Goal: Information Seeking & Learning: Learn about a topic

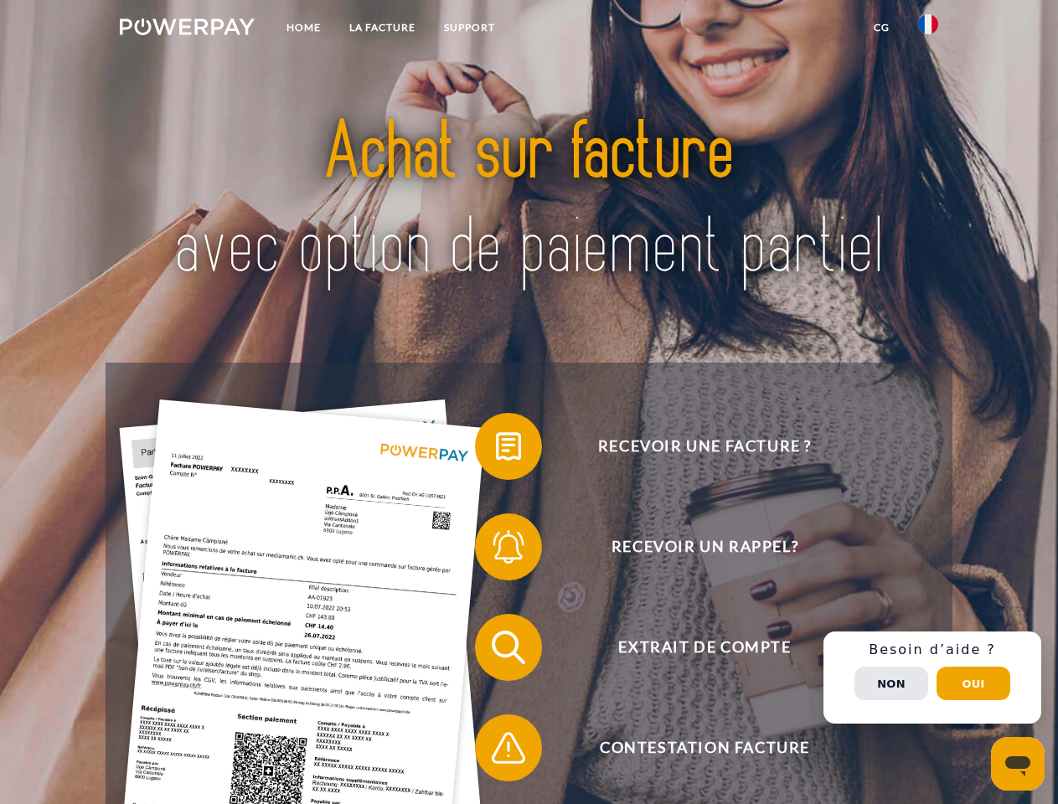
click at [187, 29] on img at bounding box center [187, 26] width 135 height 17
click at [928, 29] on img at bounding box center [928, 24] width 20 height 20
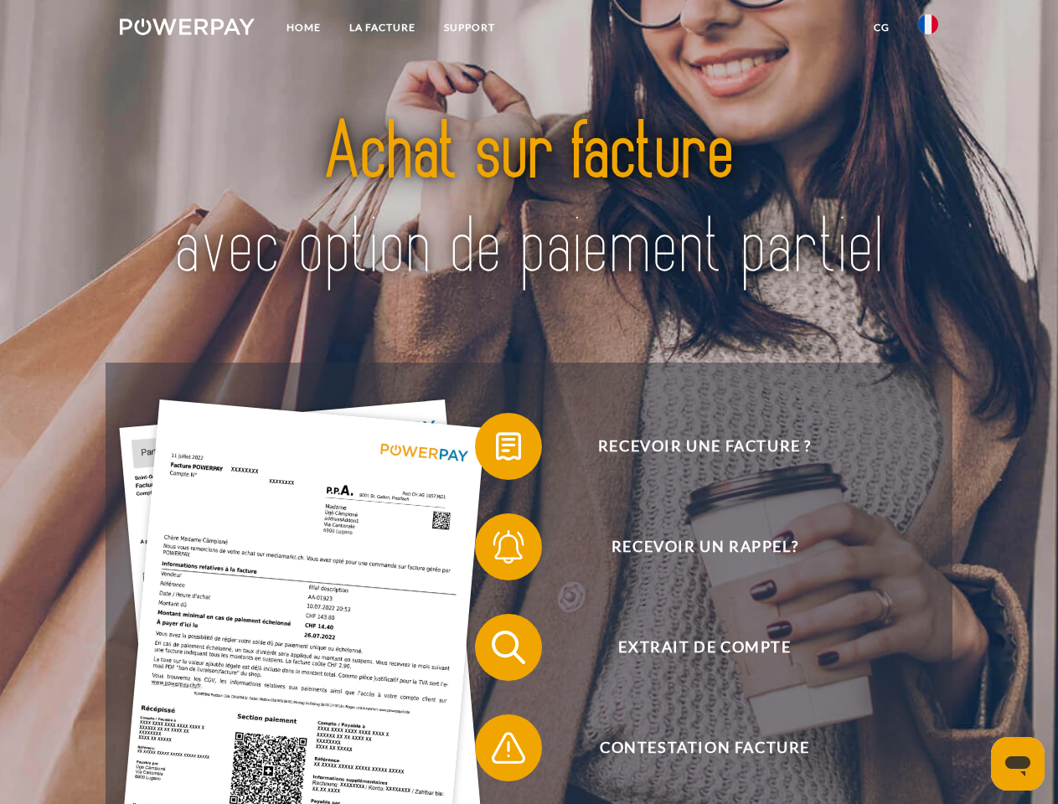
click at [881, 28] on link "CG" at bounding box center [881, 28] width 44 height 30
click at [496, 450] on span at bounding box center [483, 447] width 84 height 84
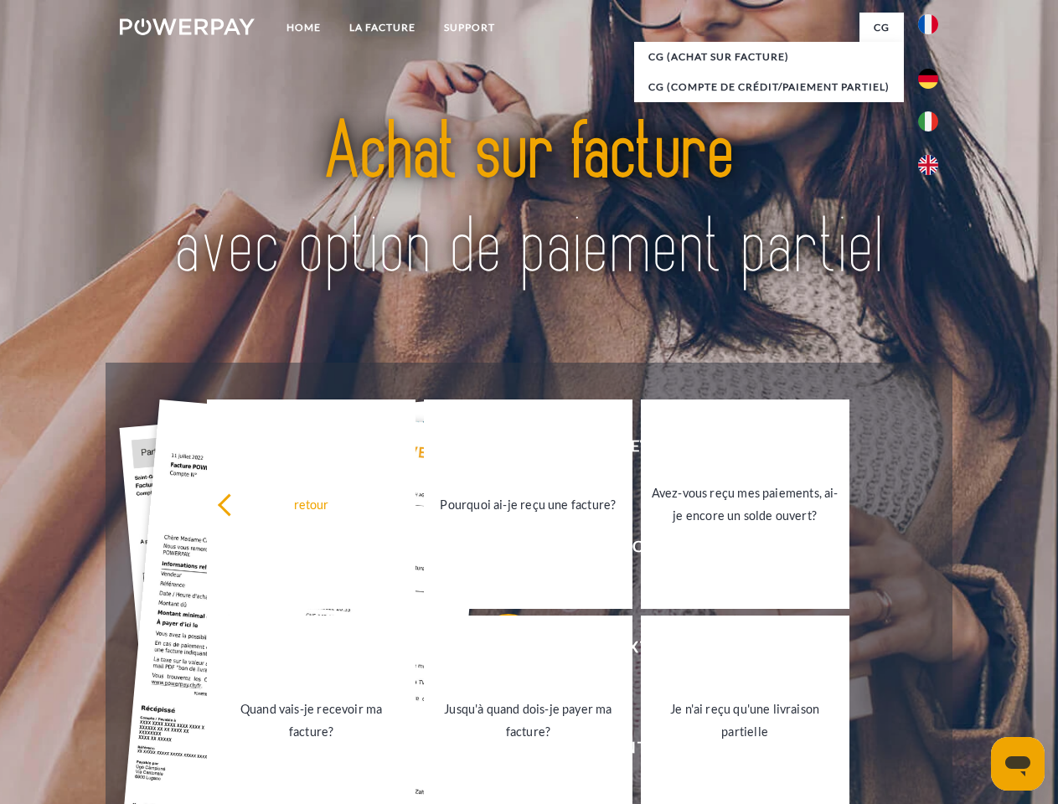
click at [496, 550] on div "Recevoir une facture ? Recevoir un rappel? Extrait de compte retour" at bounding box center [529, 698] width 846 height 670
click at [496, 651] on link "Jusqu'à quand dois-je payer ma facture?" at bounding box center [528, 720] width 209 height 209
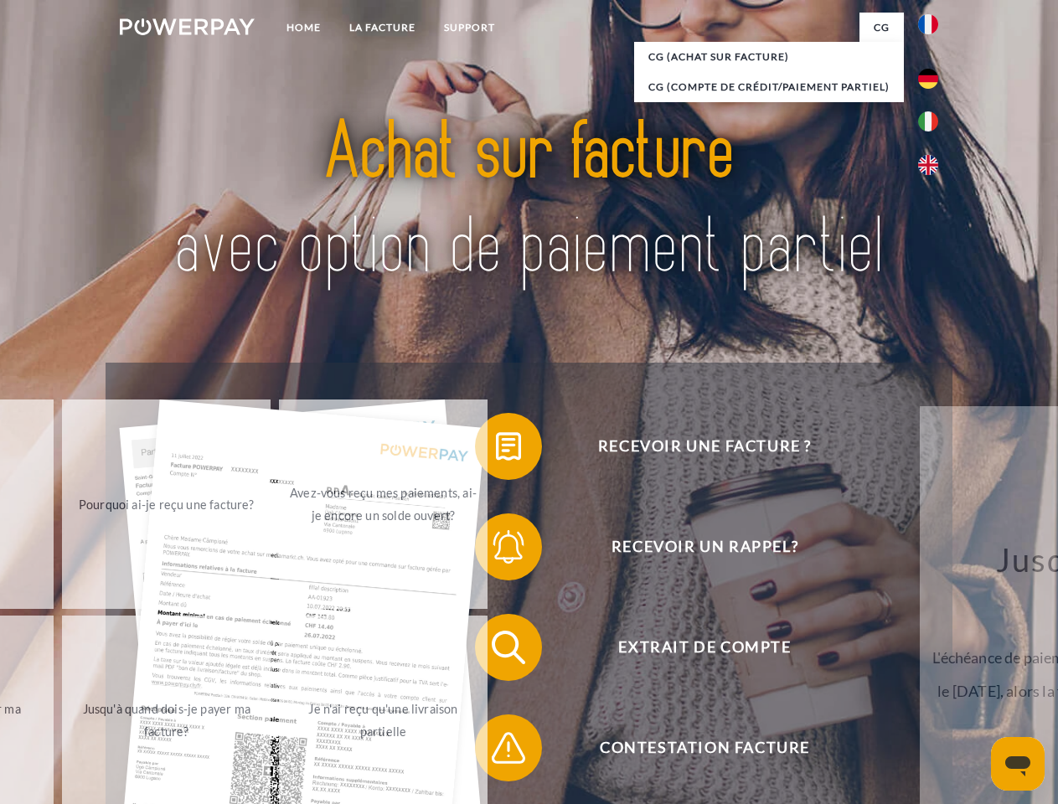
click at [496, 751] on span at bounding box center [483, 748] width 84 height 84
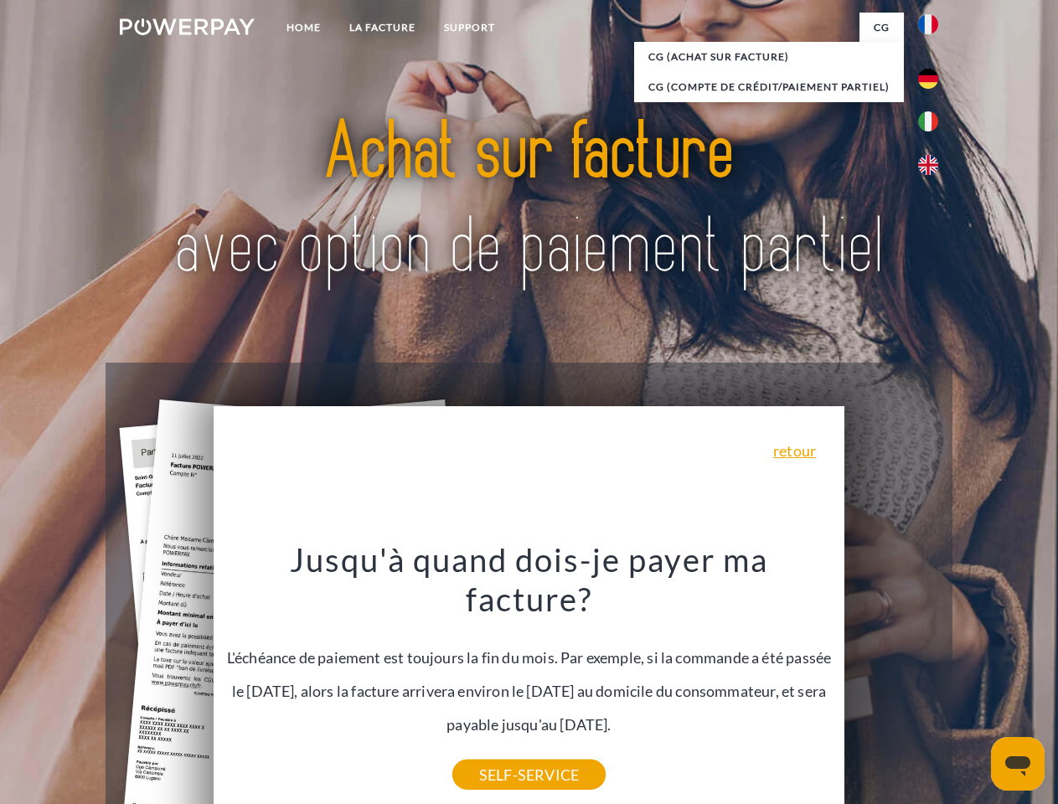
click at [932, 678] on div "Recevoir une facture ? Recevoir un rappel? Extrait de compte retour" at bounding box center [529, 698] width 846 height 670
click at [891, 681] on span "Extrait de compte" at bounding box center [704, 647] width 410 height 67
click at [973, 683] on header "Home LA FACTURE Support" at bounding box center [529, 578] width 1058 height 1157
